Goal: Task Accomplishment & Management: Manage account settings

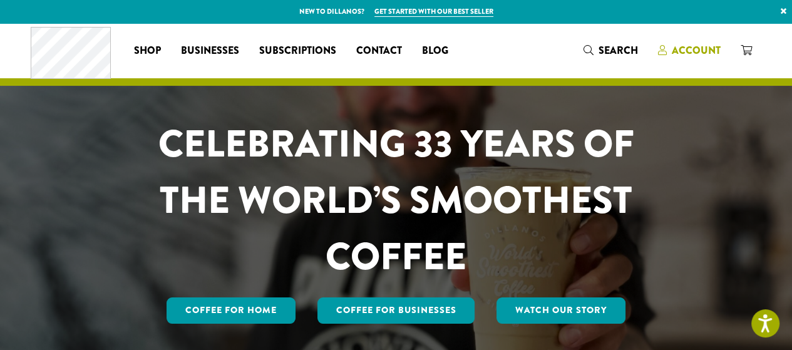
click at [695, 47] on span "Account" at bounding box center [696, 50] width 49 height 14
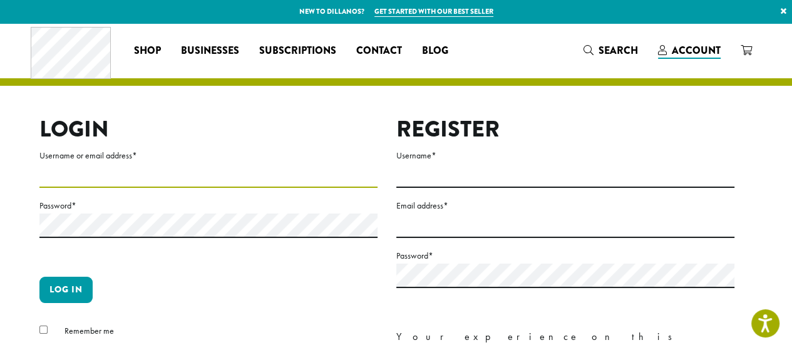
click at [289, 177] on input "Username or email address *" at bounding box center [208, 175] width 338 height 24
type input "**********"
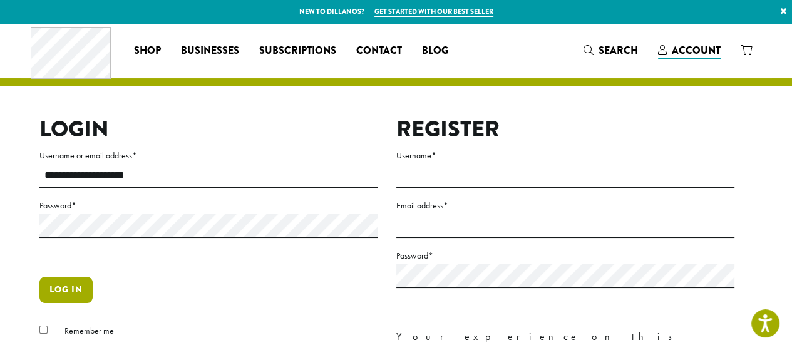
click at [78, 290] on button "Log in" at bounding box center [65, 290] width 53 height 26
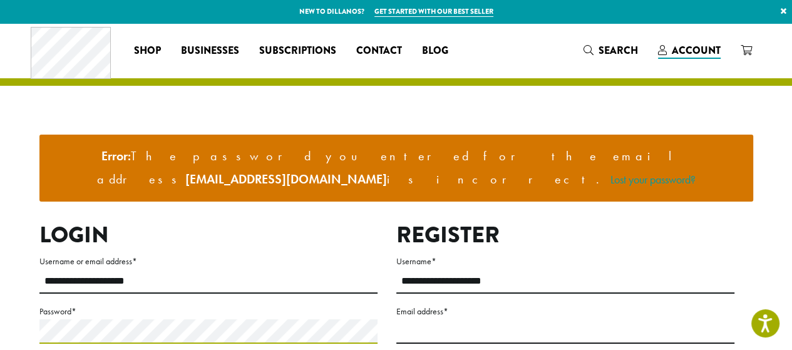
scroll to position [63, 0]
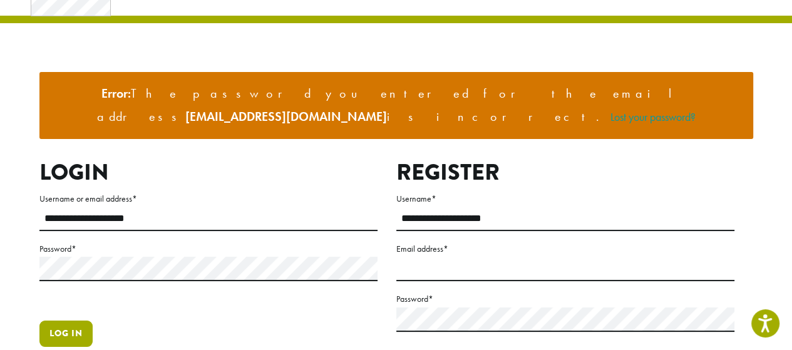
click at [70, 321] on button "Log in" at bounding box center [65, 334] width 53 height 26
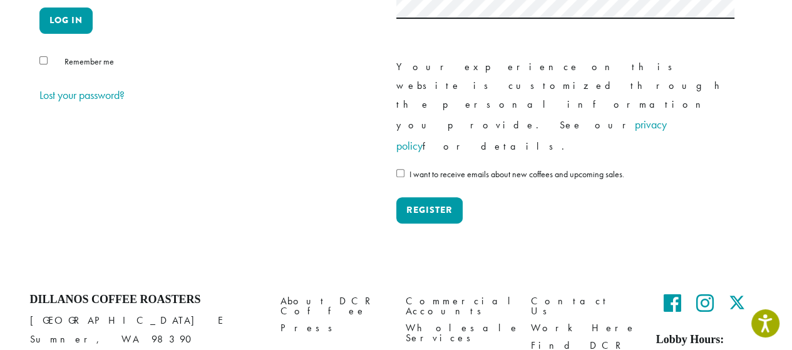
scroll to position [376, 0]
click at [474, 293] on link "Commercial Accounts" at bounding box center [459, 306] width 106 height 27
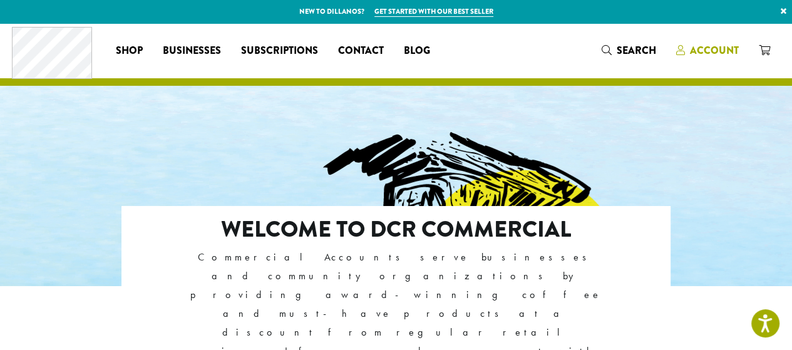
click at [728, 45] on span "Account" at bounding box center [714, 50] width 49 height 14
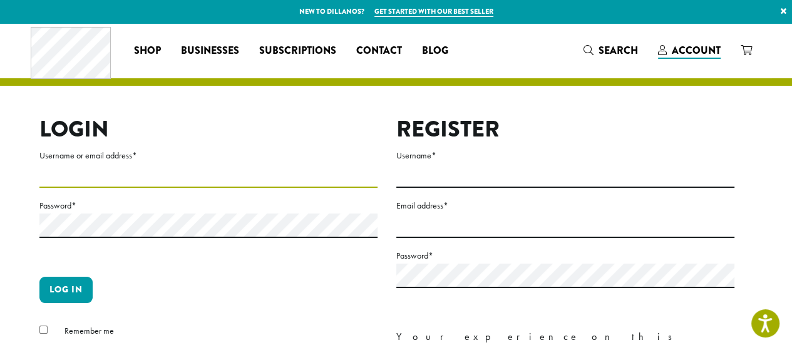
click at [165, 177] on input "Username or email address *" at bounding box center [208, 175] width 338 height 24
type input "**********"
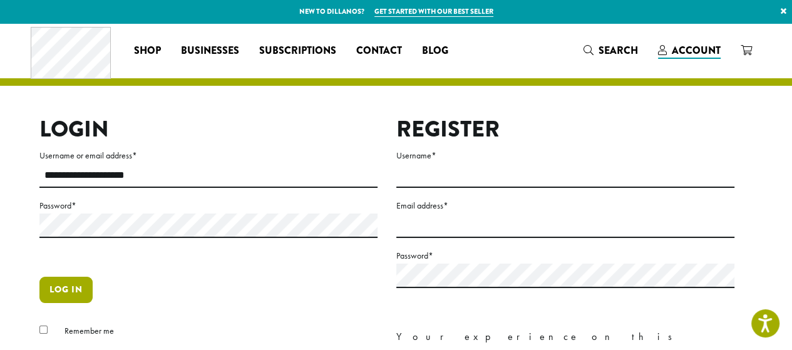
click at [79, 299] on button "Log in" at bounding box center [65, 290] width 53 height 26
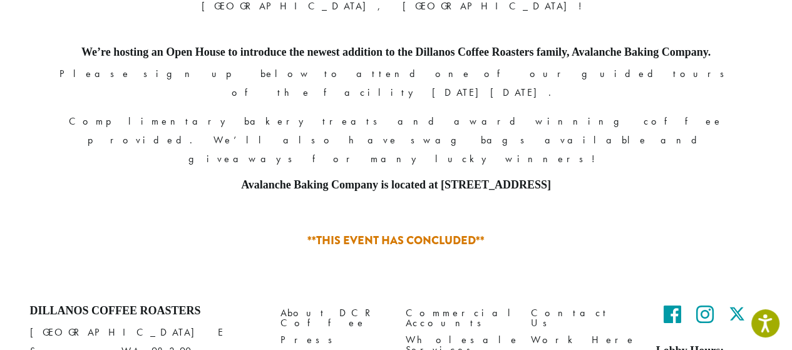
scroll to position [608, 0]
click at [462, 331] on link "Wholesale Services" at bounding box center [459, 344] width 106 height 27
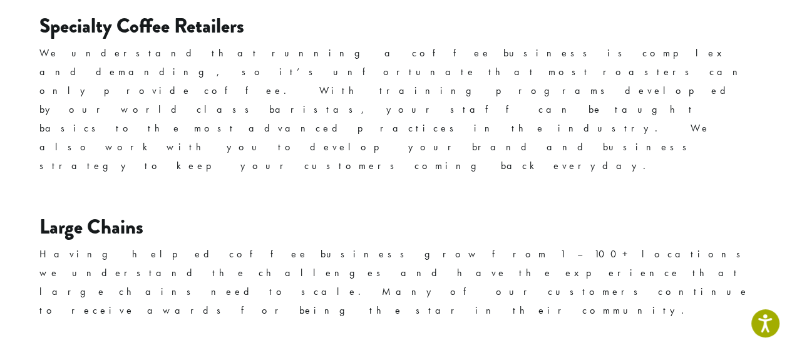
scroll to position [1503, 0]
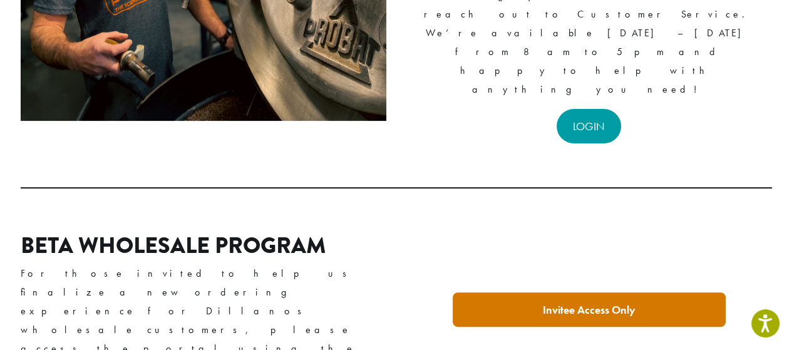
scroll to position [188, 0]
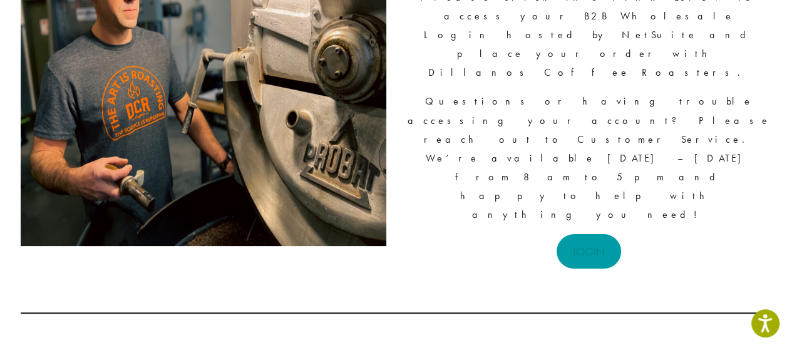
click at [594, 234] on link "LOGIN" at bounding box center [589, 251] width 65 height 34
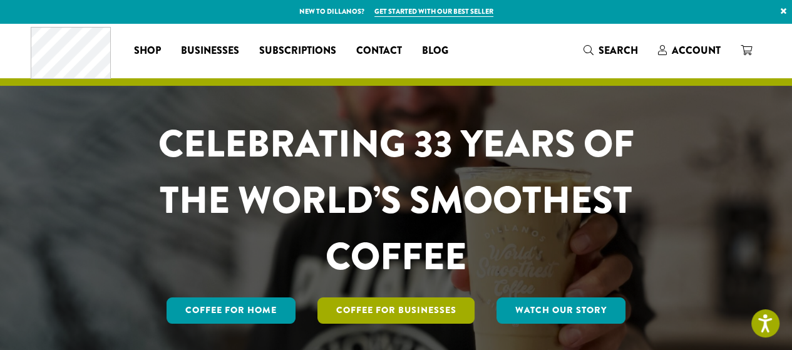
click at [401, 307] on link "Coffee For Businesses" at bounding box center [397, 310] width 158 height 26
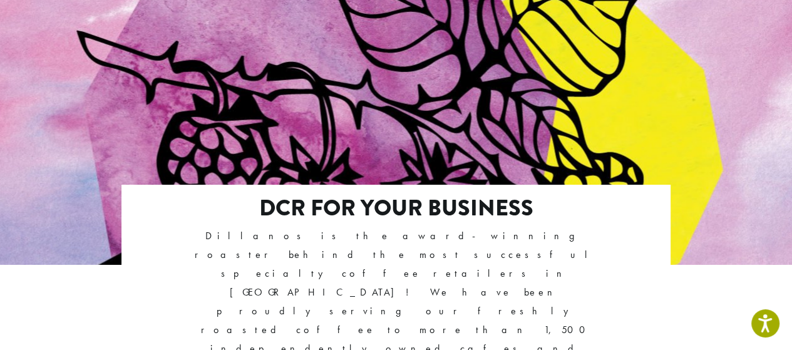
scroll to position [125, 0]
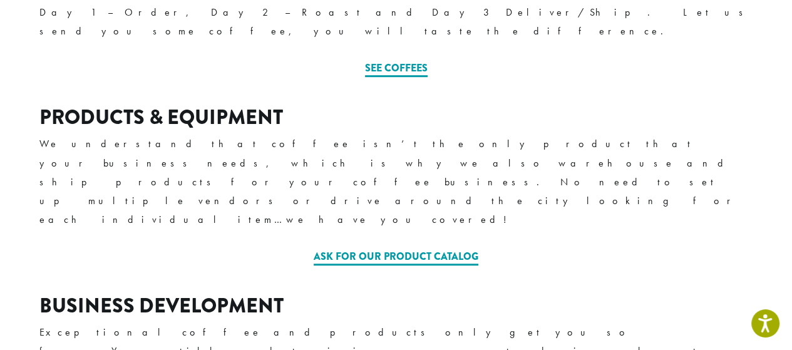
scroll to position [612, 0]
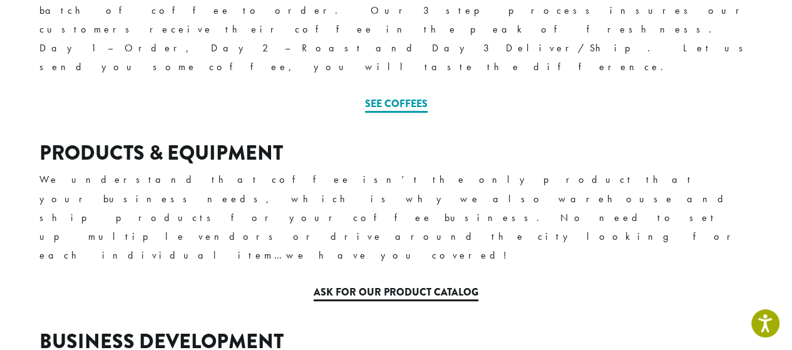
click at [396, 285] on link "Ask for our Product Catalog" at bounding box center [396, 293] width 165 height 16
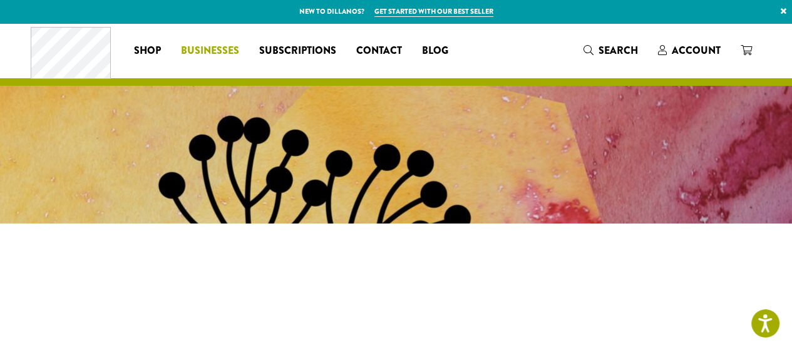
click at [216, 47] on ul "Coffee All Coffees Best Sellers Blends Single Origins Dillanos Limited Organic …" at bounding box center [291, 51] width 334 height 20
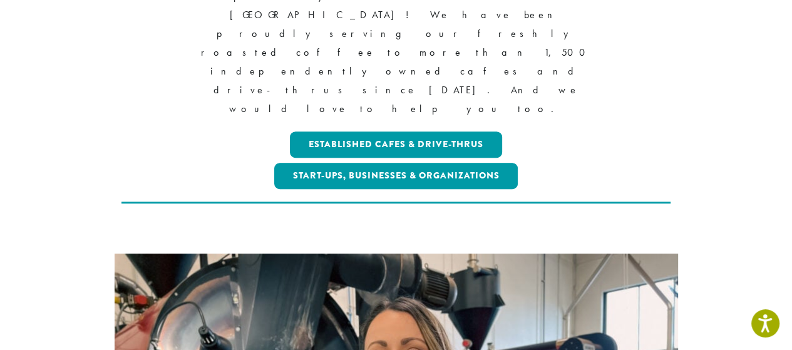
scroll to position [376, 0]
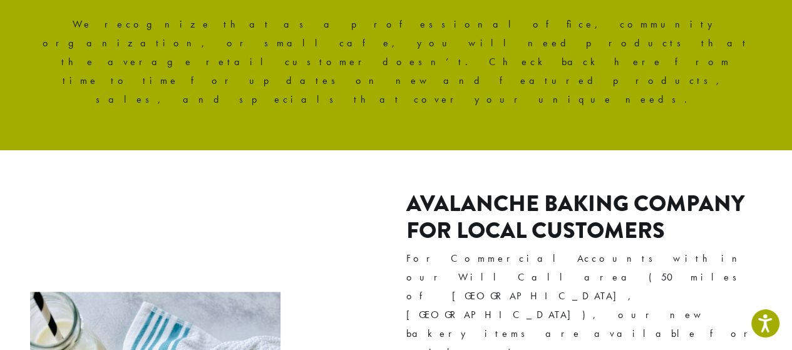
scroll to position [1002, 0]
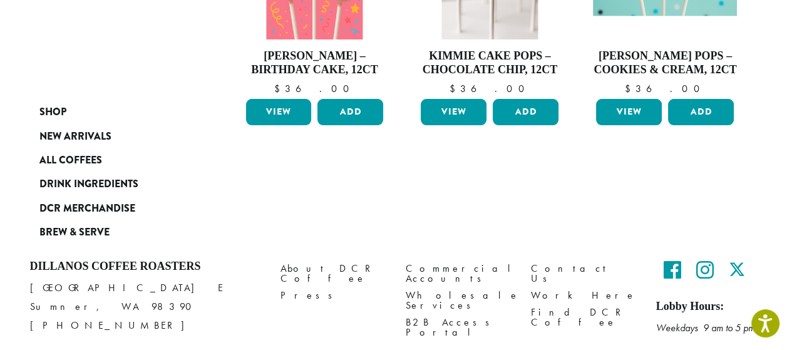
scroll to position [247, 0]
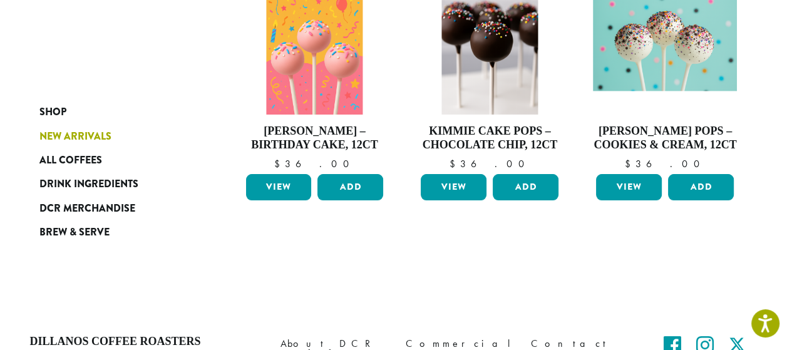
click at [101, 132] on span "New Arrivals" at bounding box center [75, 137] width 72 height 16
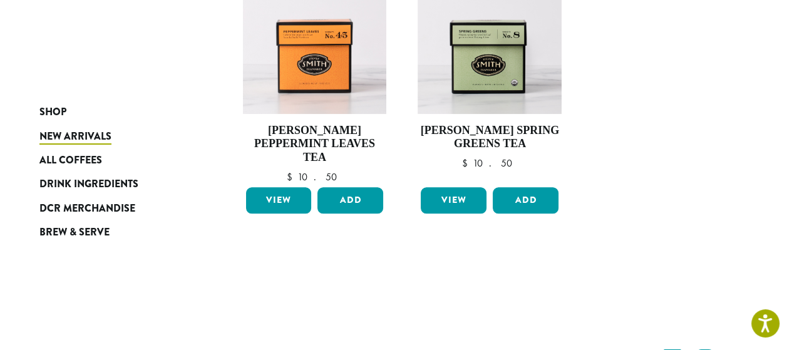
scroll to position [1065, 0]
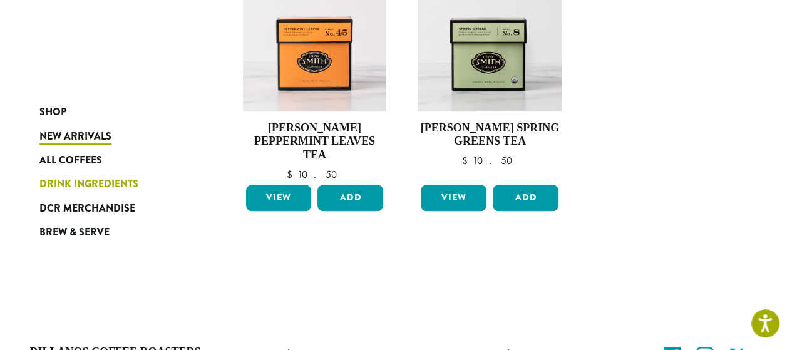
click at [93, 177] on span "Drink Ingredients" at bounding box center [88, 185] width 99 height 16
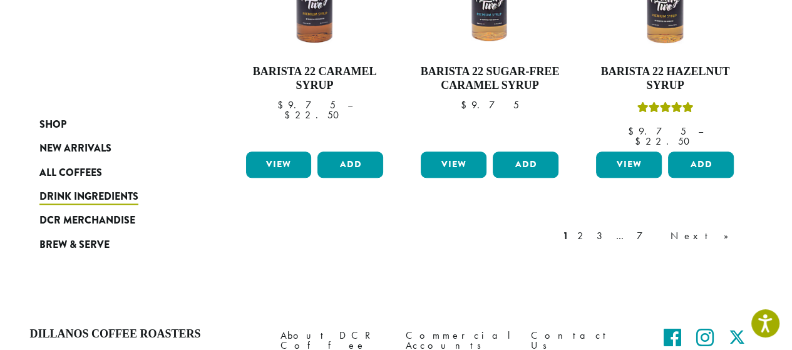
scroll to position [1190, 0]
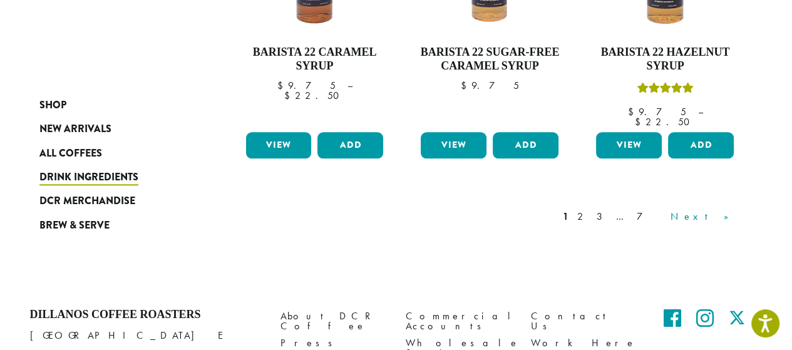
click at [720, 209] on link "Next »" at bounding box center [704, 216] width 72 height 15
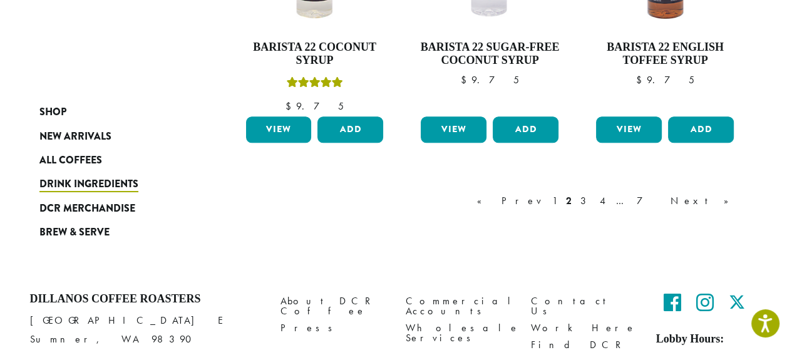
scroll to position [1204, 0]
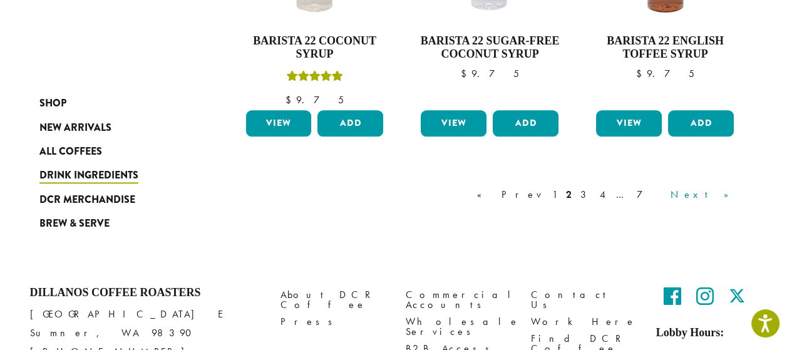
click at [725, 194] on link "Next »" at bounding box center [704, 194] width 72 height 15
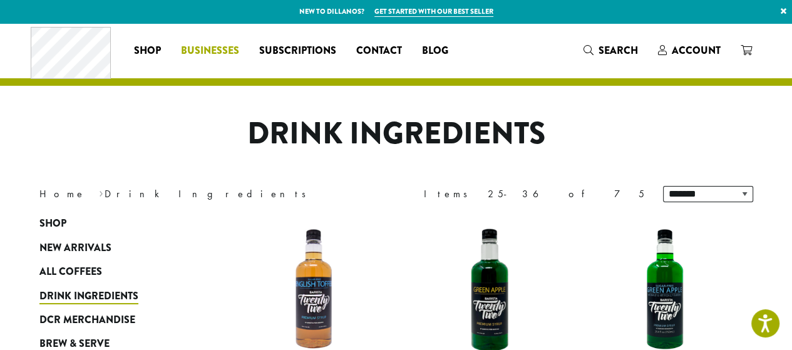
click at [205, 49] on span "Businesses" at bounding box center [210, 51] width 58 height 16
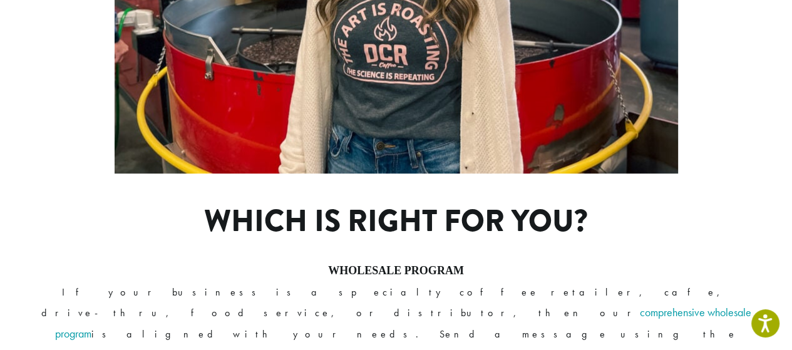
scroll to position [1002, 0]
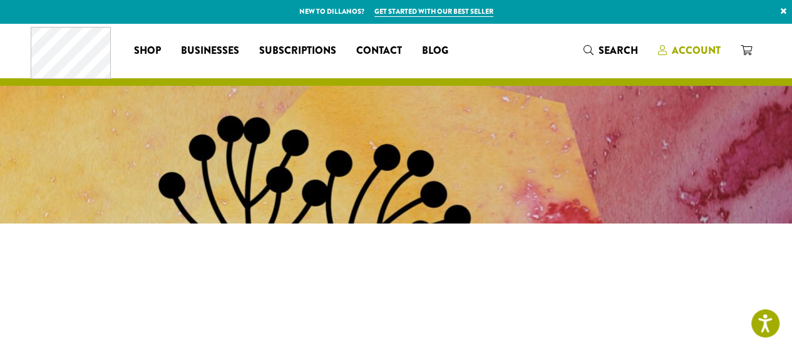
click at [696, 49] on span "Account" at bounding box center [696, 50] width 49 height 14
